Goal: Register for event/course

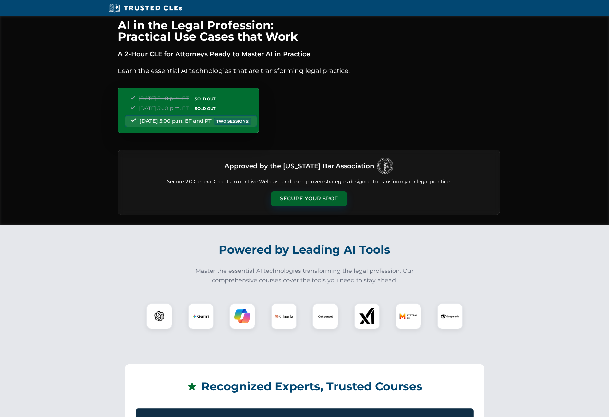
click at [308, 197] on button "Secure Your Spot" at bounding box center [309, 198] width 76 height 15
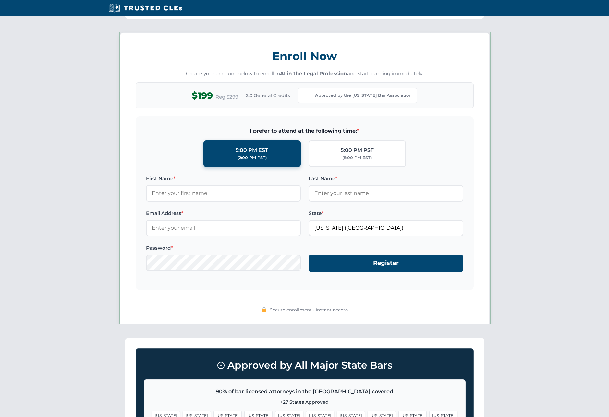
scroll to position [498, 0]
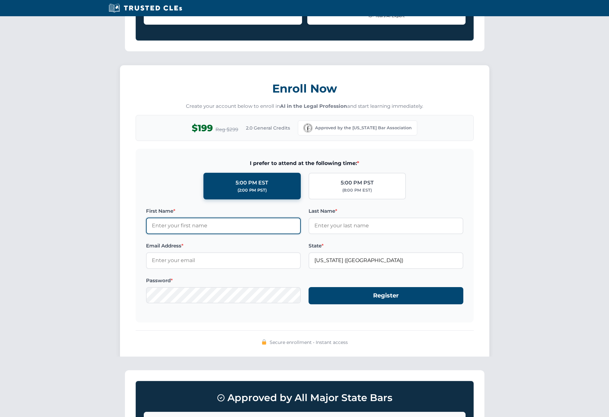
click at [231, 221] on input "First Name *" at bounding box center [223, 226] width 155 height 16
type input "[PERSON_NAME]"
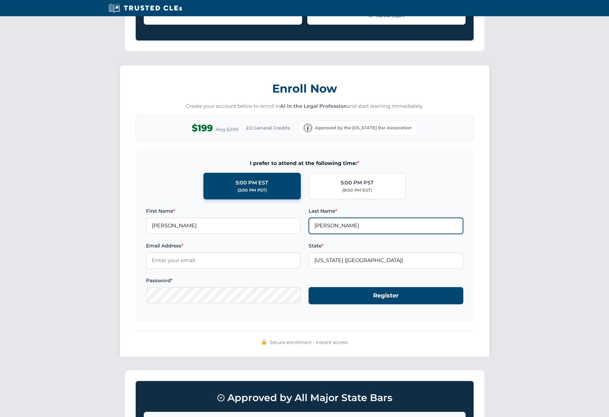
type input "[PERSON_NAME]"
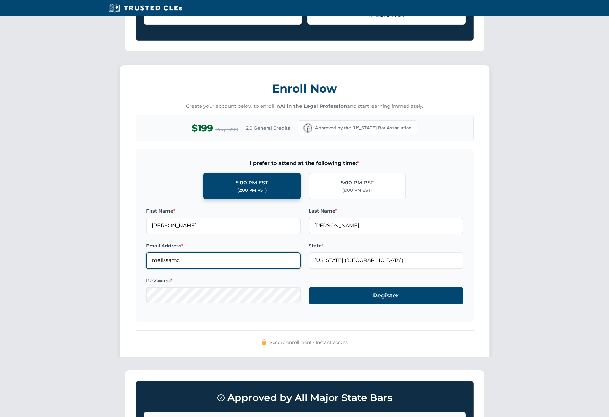
click at [216, 260] on input "melissamc" at bounding box center [223, 260] width 155 height 16
type input "[EMAIL_ADDRESS][DOMAIN_NAME]"
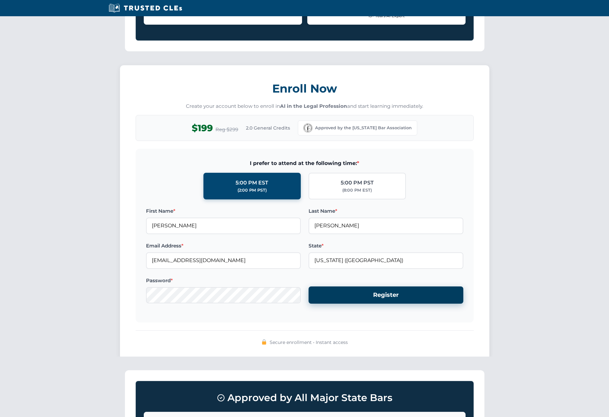
click at [364, 296] on button "Register" at bounding box center [386, 294] width 155 height 17
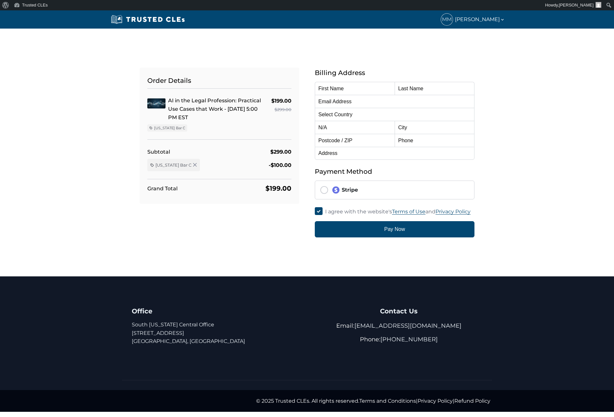
type input "[PERSON_NAME]"
type input "[EMAIL_ADDRESS][DOMAIN_NAME]"
select select "United States"
radio input "true"
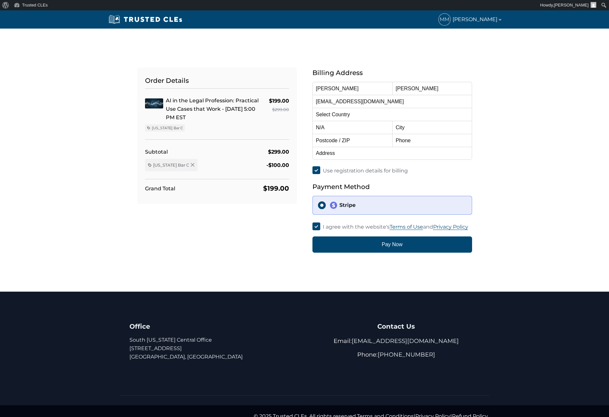
select select "[US_STATE]"
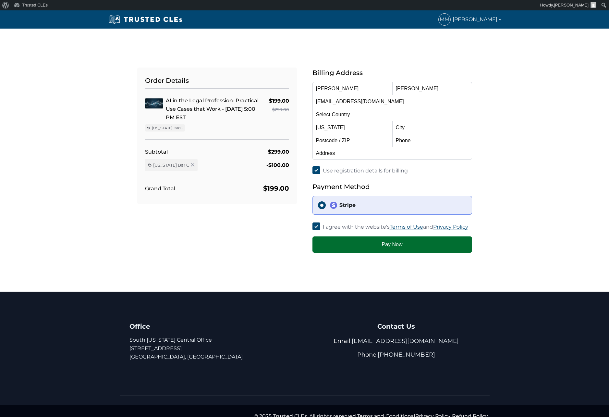
click at [348, 248] on button "Pay Now" at bounding box center [393, 244] width 160 height 16
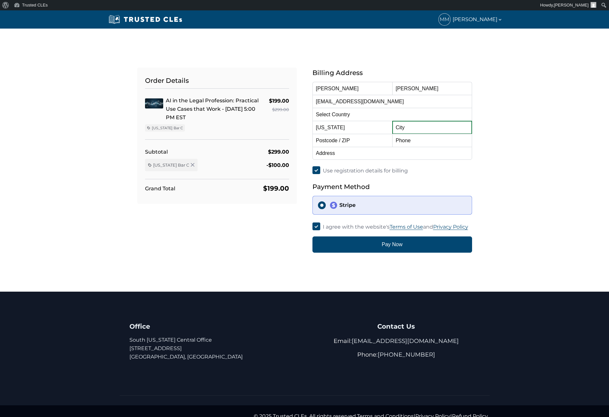
click at [432, 129] on input "text" at bounding box center [432, 127] width 80 height 13
type input "El Paso"
type input "79912"
type input "9154334158"
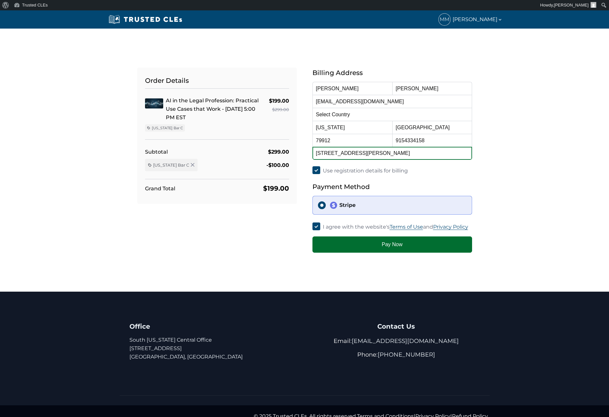
type input "6204 Franklin Ridge Dr"
click at [387, 244] on button "Pay Now" at bounding box center [393, 244] width 160 height 16
